Goal: Information Seeking & Learning: Learn about a topic

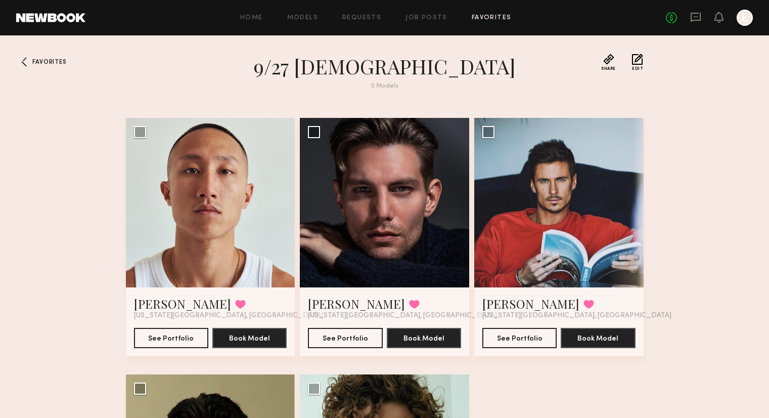
scroll to position [81, 0]
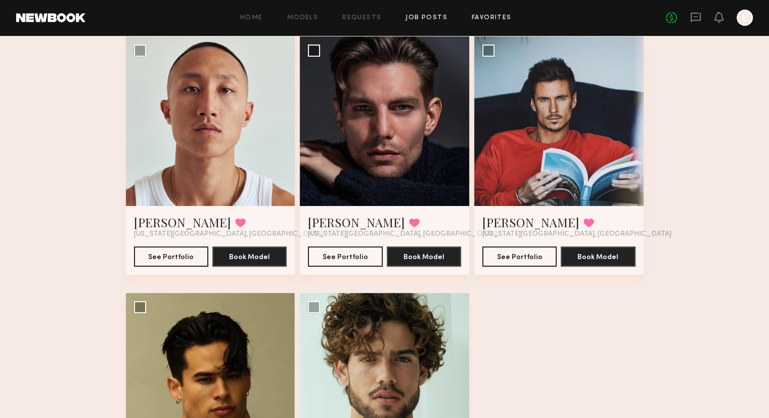
click at [407, 21] on link "Job Posts" at bounding box center [426, 18] width 42 height 7
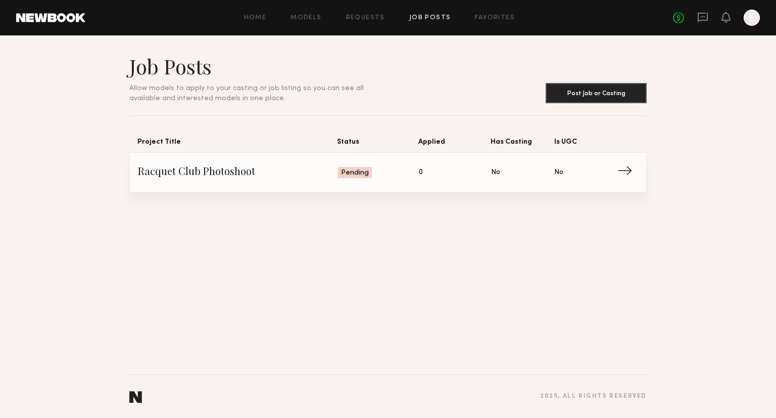
click at [758, 22] on div at bounding box center [752, 18] width 16 height 16
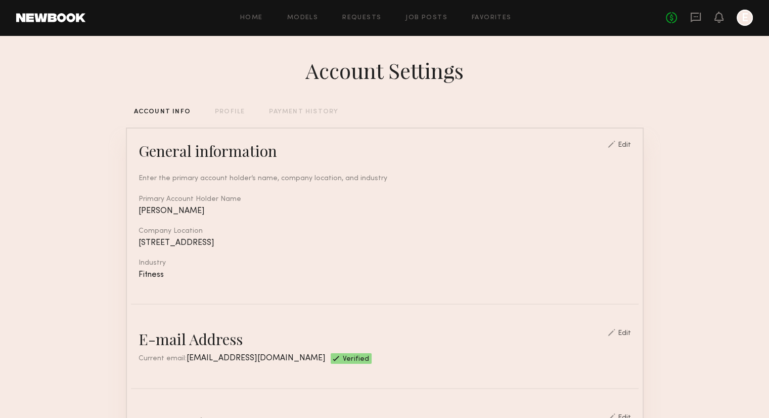
click at [670, 23] on div "No fees up to $5,000 E" at bounding box center [709, 18] width 87 height 16
click at [670, 18] on link "No fees up to $5,000" at bounding box center [671, 17] width 11 height 11
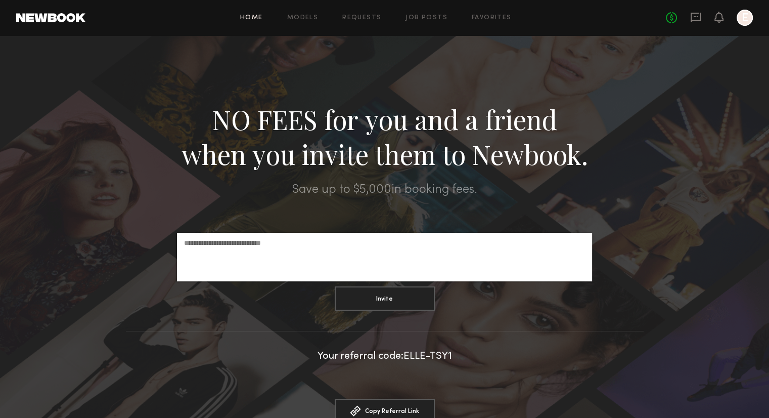
click at [257, 15] on link "Home" at bounding box center [251, 18] width 23 height 7
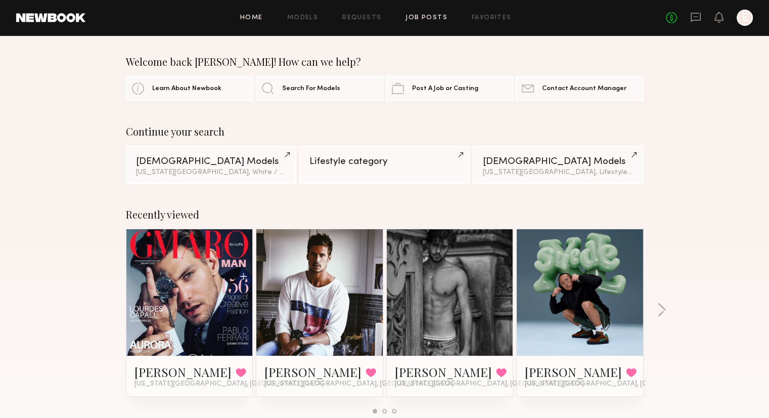
click at [419, 17] on link "Job Posts" at bounding box center [426, 18] width 42 height 7
